Goal: Use online tool/utility: Utilize a website feature to perform a specific function

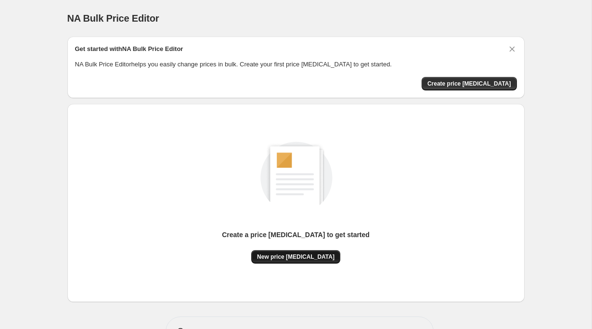
click at [285, 257] on span "New price change job" at bounding box center [295, 257] width 77 height 8
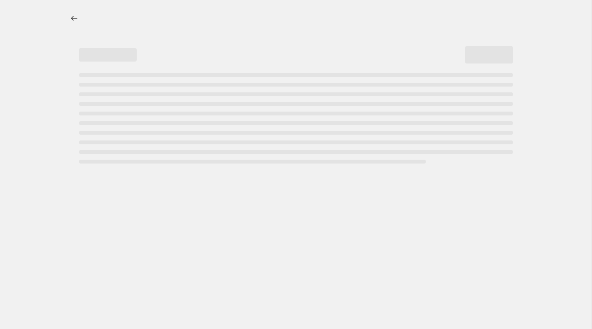
select select "percentage"
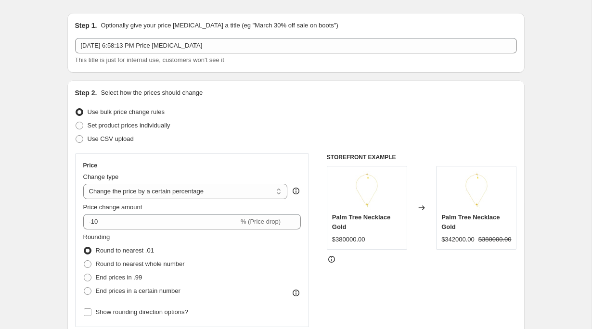
scroll to position [26, 0]
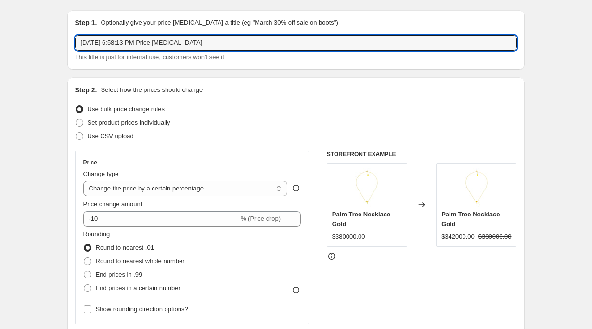
drag, startPoint x: 226, startPoint y: 41, endPoint x: 51, endPoint y: 41, distance: 174.7
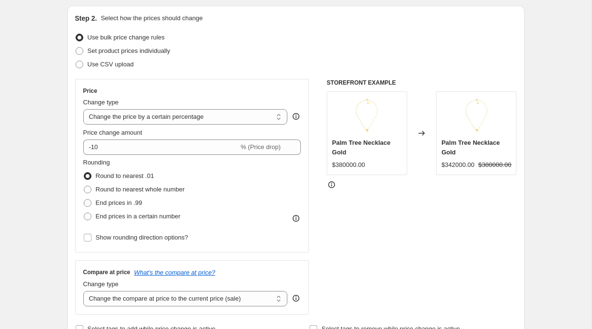
scroll to position [103, 0]
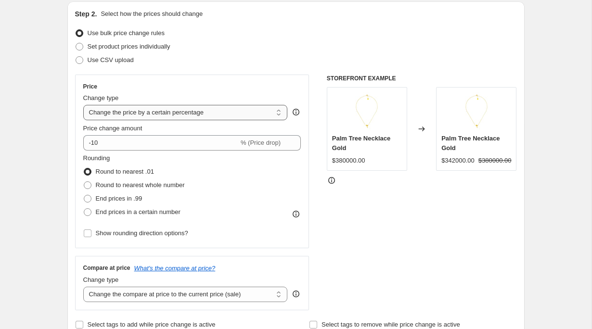
type input "50% OFF Ana's Bday"
click at [126, 113] on select "Change the price to a certain amount Change the price by a certain amount Chang…" at bounding box center [185, 112] width 205 height 15
click at [83, 105] on select "Change the price to a certain amount Change the price by a certain amount Chang…" at bounding box center [185, 112] width 205 height 15
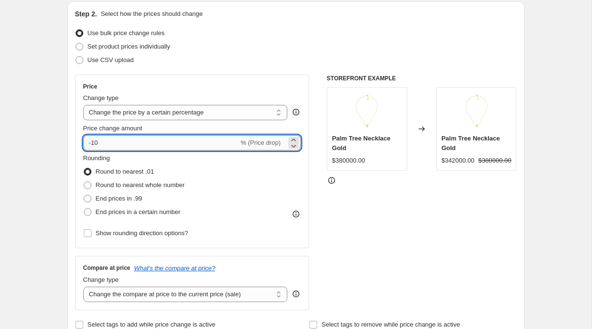
drag, startPoint x: 116, startPoint y: 141, endPoint x: 93, endPoint y: 143, distance: 23.2
click at [93, 143] on input "-10" at bounding box center [160, 142] width 155 height 15
type input "-1"
type input "-50"
click at [423, 227] on div "STOREFRONT EXAMPLE Palm Tree Necklace Gold $380000.00 Changed to Palm Tree Neck…" at bounding box center [422, 193] width 190 height 236
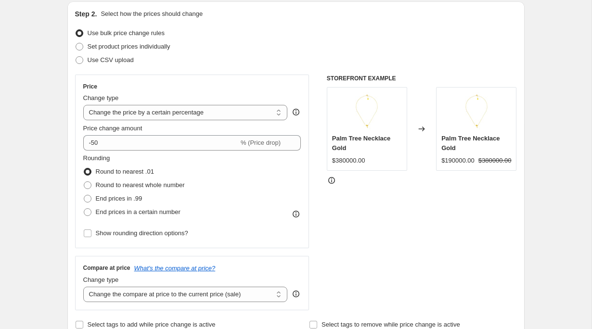
scroll to position [125, 0]
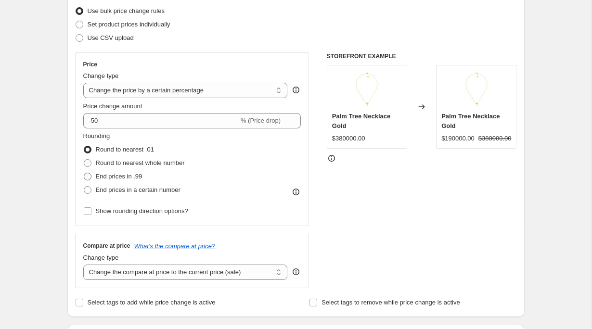
click at [126, 178] on span "End prices in .99" at bounding box center [119, 176] width 47 height 7
click at [84, 173] on input "End prices in .99" at bounding box center [84, 173] width 0 height 0
radio input "true"
click at [115, 149] on span "Round to nearest .01" at bounding box center [125, 149] width 58 height 7
click at [84, 146] on input "Round to nearest .01" at bounding box center [84, 146] width 0 height 0
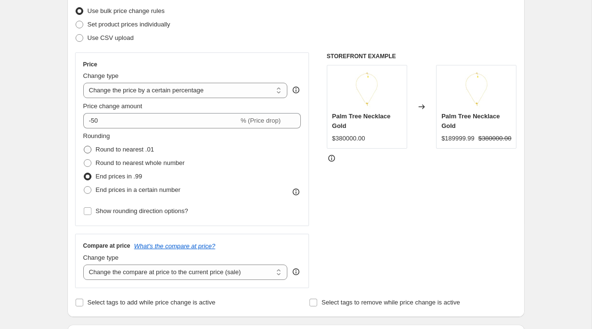
radio input "true"
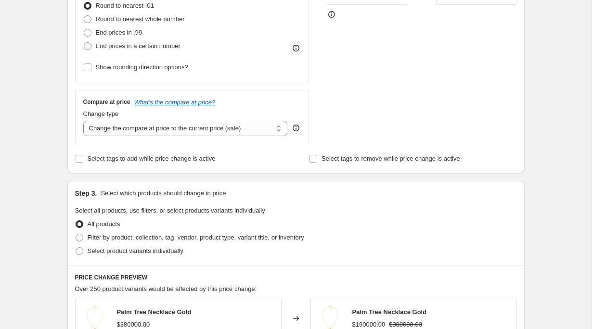
scroll to position [272, 0]
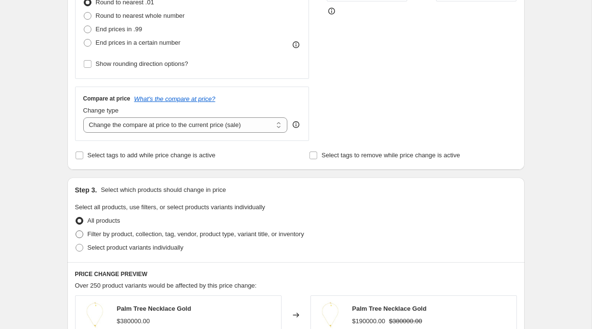
click at [161, 231] on span "Filter by product, collection, tag, vendor, product type, variant title, or inv…" at bounding box center [196, 234] width 217 height 7
click at [76, 231] on input "Filter by product, collection, tag, vendor, product type, variant title, or inv…" at bounding box center [76, 231] width 0 height 0
radio input "true"
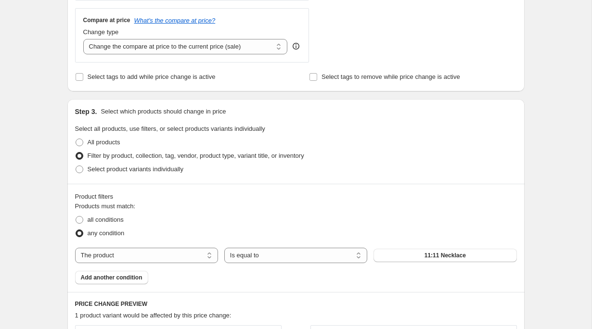
scroll to position [386, 0]
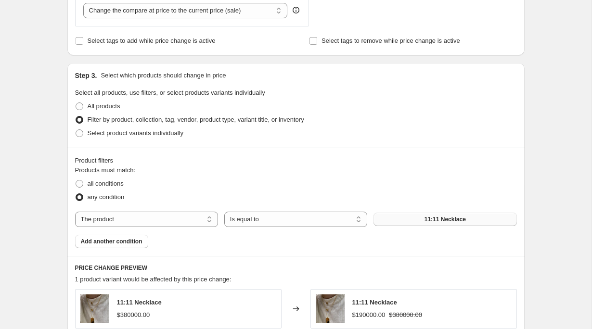
click at [398, 221] on button "11:11 Necklace" at bounding box center [444, 219] width 143 height 13
click at [118, 221] on select "The product The product's collection The product's tag The product's vendor The…" at bounding box center [146, 219] width 143 height 15
select select "collection"
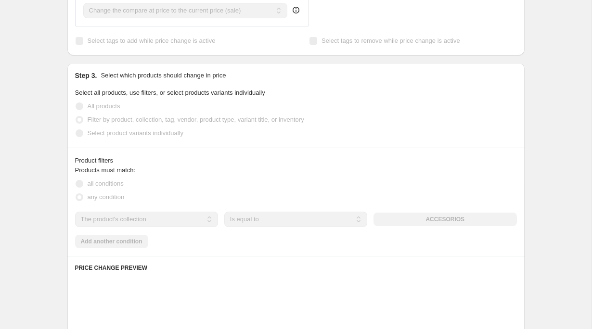
scroll to position [0, 0]
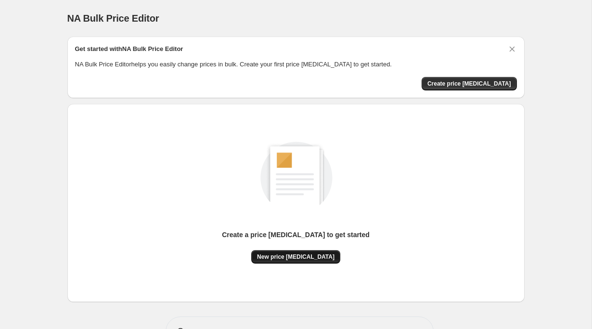
click at [319, 255] on span "New price [MEDICAL_DATA]" at bounding box center [295, 257] width 77 height 8
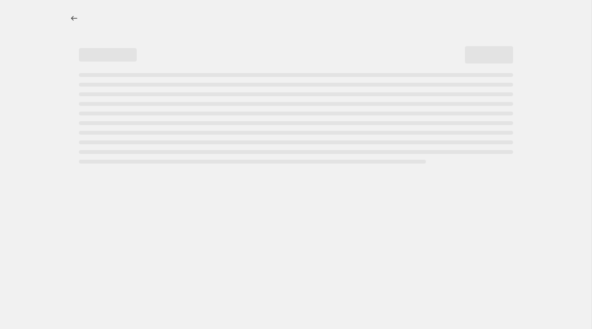
select select "percentage"
